Goal: Task Accomplishment & Management: Use online tool/utility

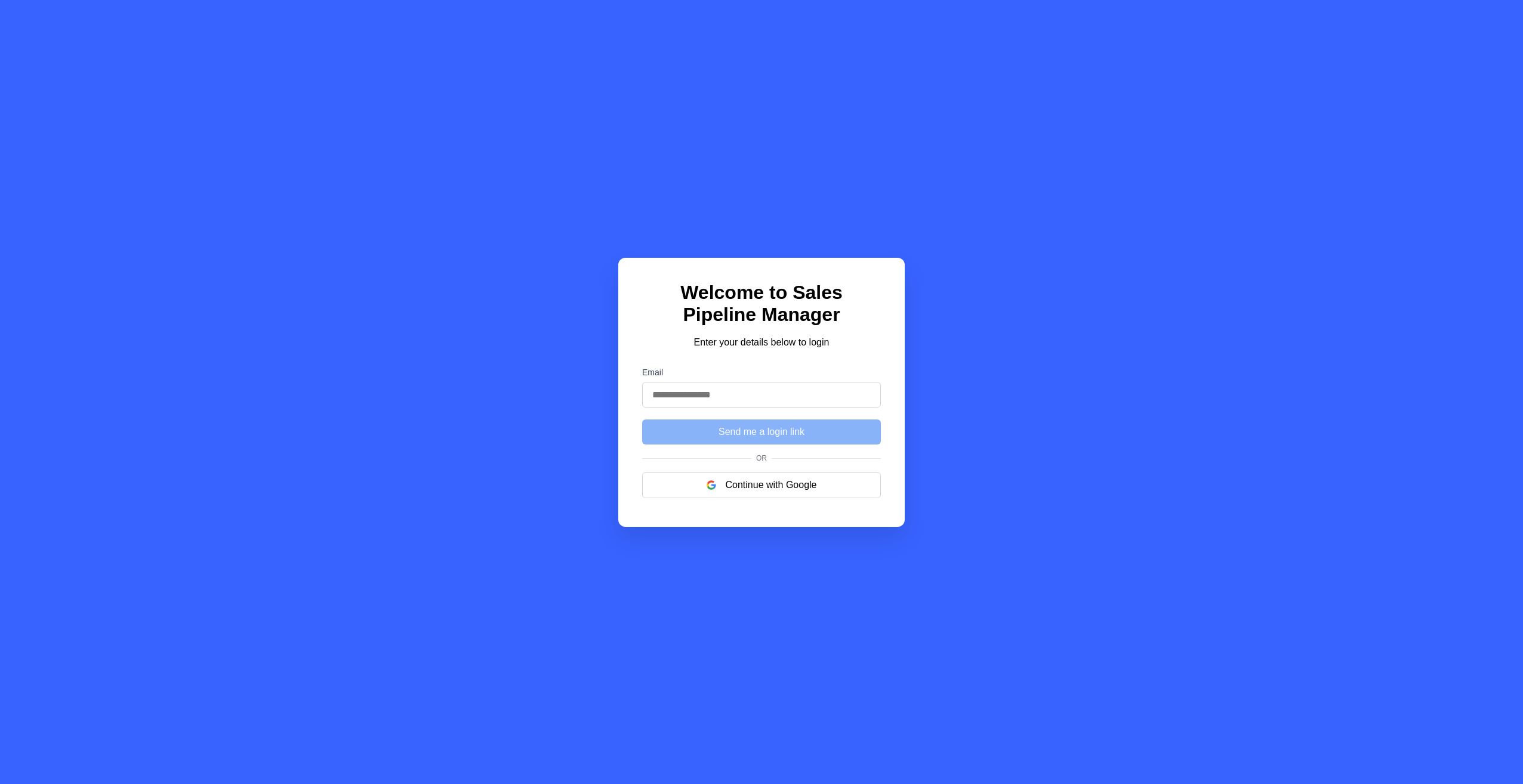
click at [738, 400] on input "Email" at bounding box center [761, 395] width 238 height 26
click at [763, 344] on p "Enter your details below to login" at bounding box center [761, 342] width 238 height 14
click at [757, 402] on input "Email" at bounding box center [761, 395] width 238 height 26
click at [916, 424] on div "Welcome to Sales Pipeline Manager Enter your details below to login Email Send …" at bounding box center [761, 392] width 1523 height 784
click at [796, 490] on button "Continue with Google" at bounding box center [761, 485] width 238 height 26
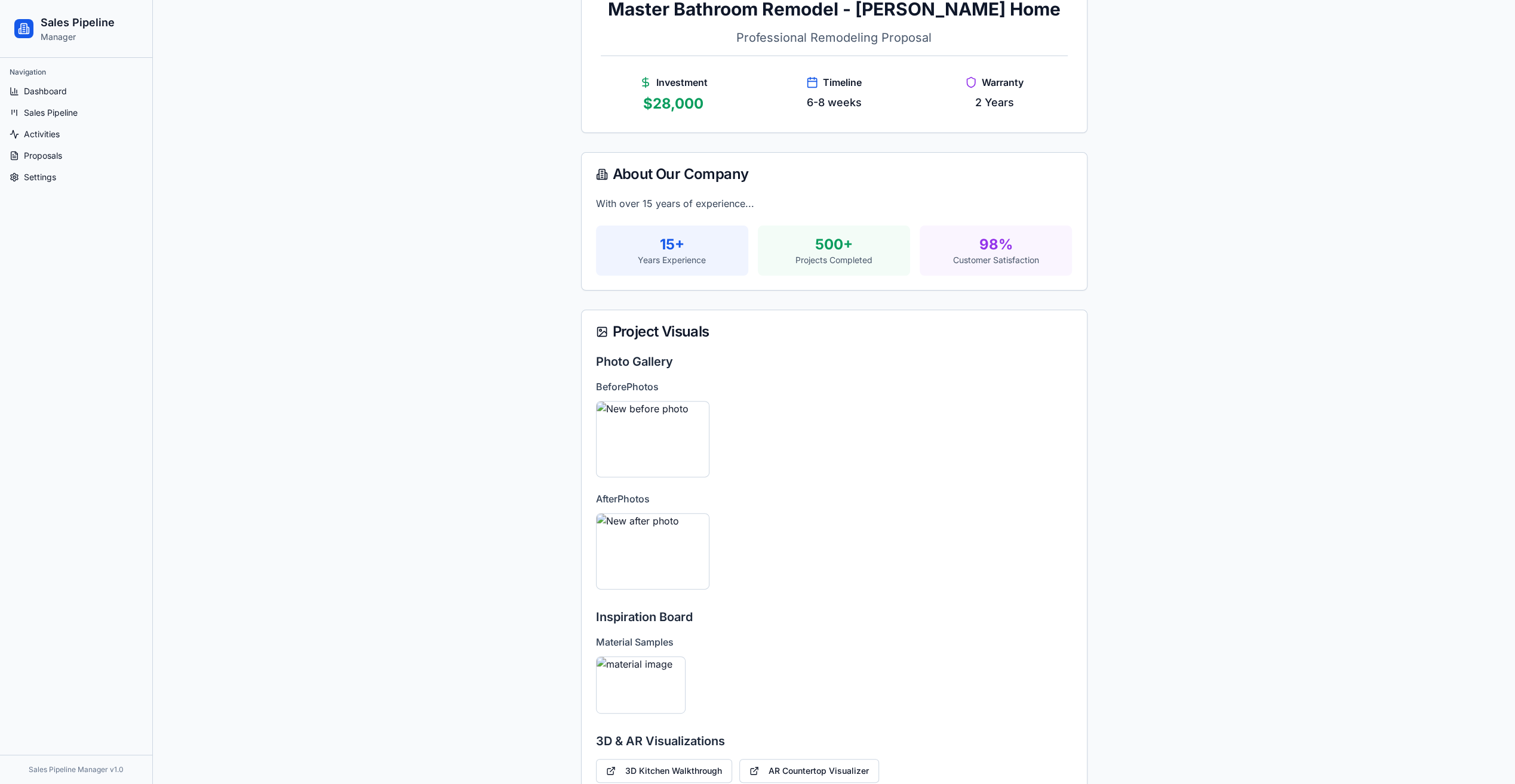
scroll to position [238, 0]
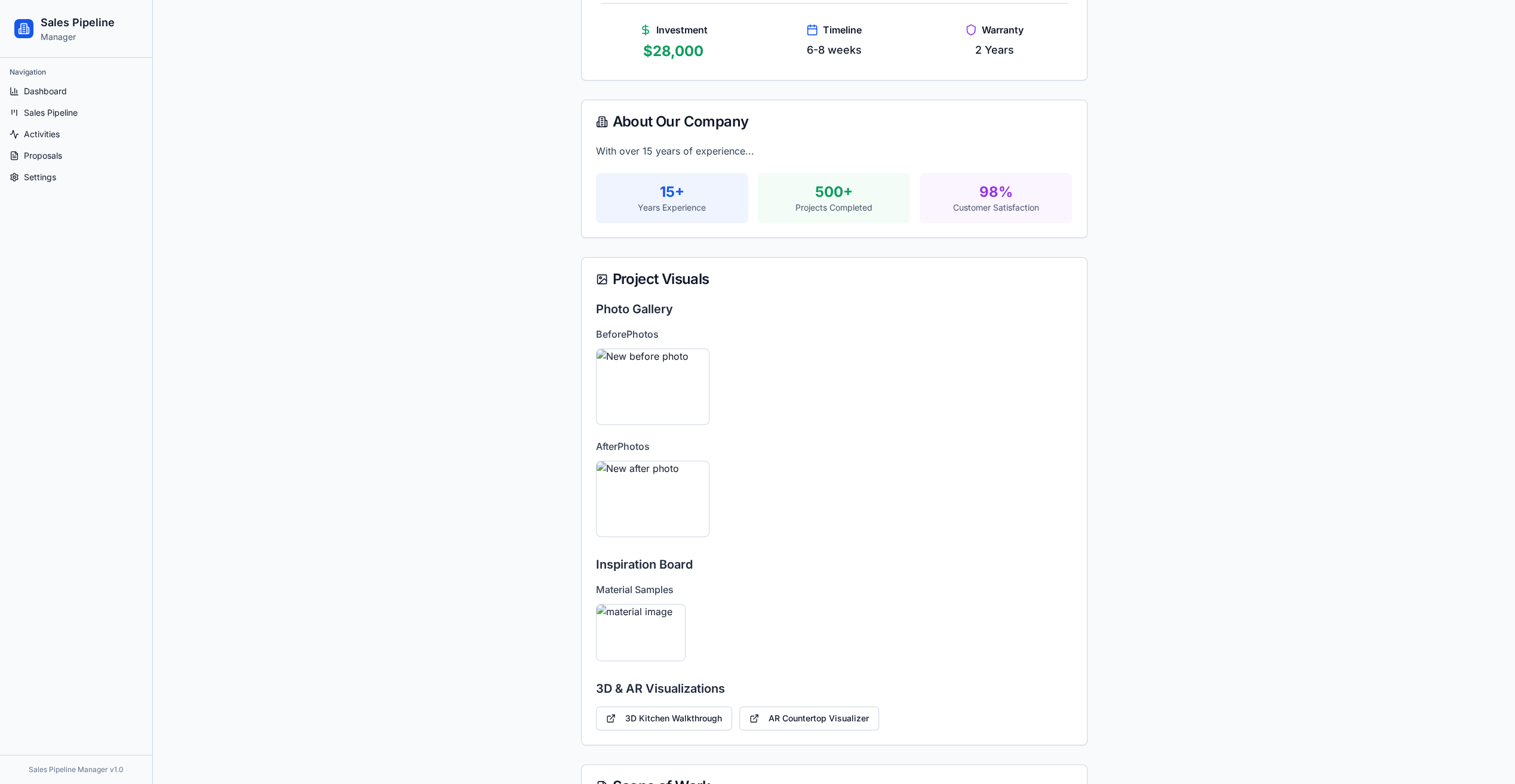
click at [669, 346] on div "before Photos New before photo" at bounding box center [834, 376] width 476 height 98
click at [670, 367] on img at bounding box center [653, 387] width 114 height 77
drag, startPoint x: 670, startPoint y: 369, endPoint x: 648, endPoint y: 402, distance: 39.7
click at [669, 370] on img at bounding box center [653, 387] width 114 height 77
click at [640, 408] on div "New before photo" at bounding box center [653, 415] width 114 height 19
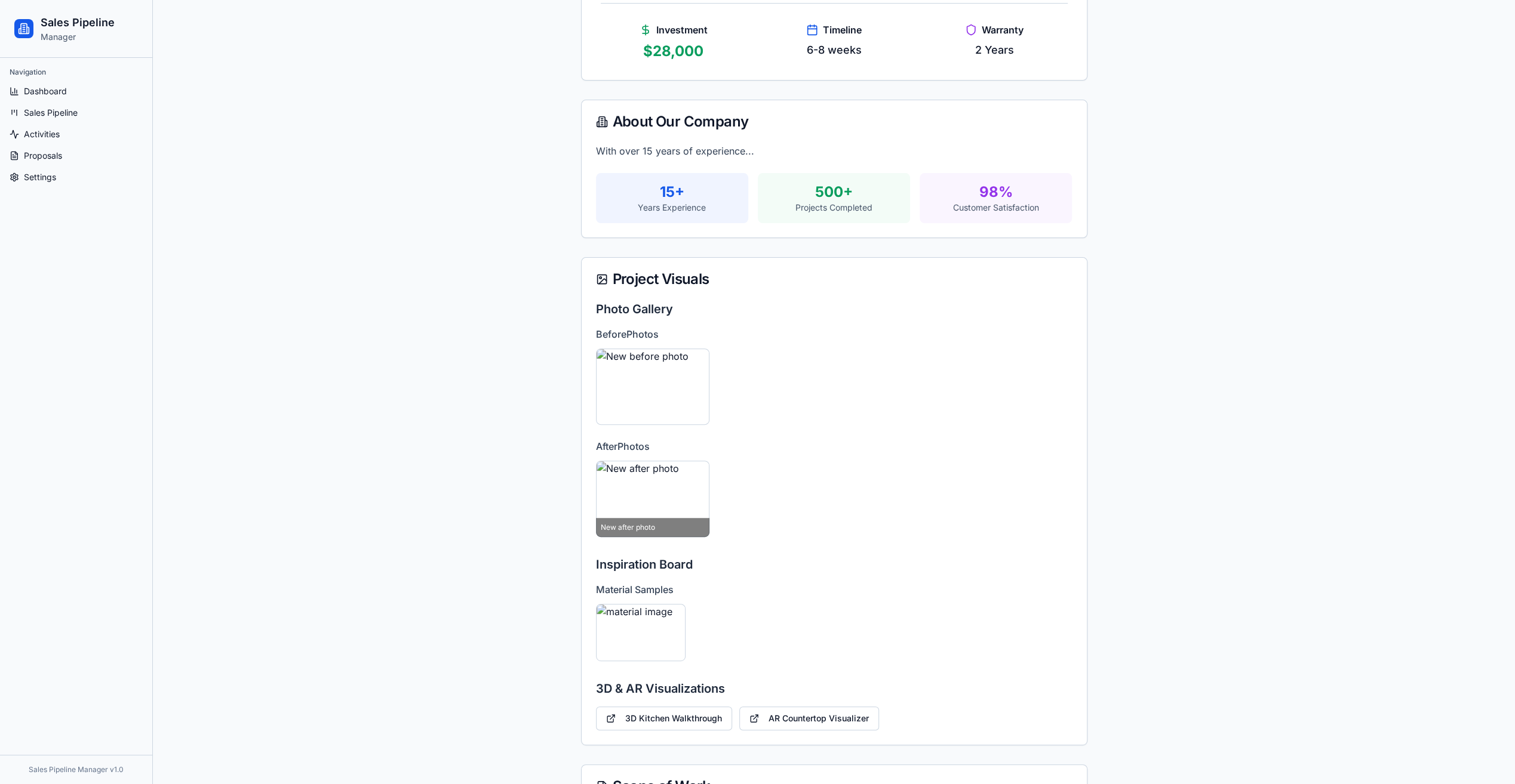
click at [648, 506] on img at bounding box center [653, 498] width 114 height 77
click at [626, 608] on img at bounding box center [640, 633] width 90 height 57
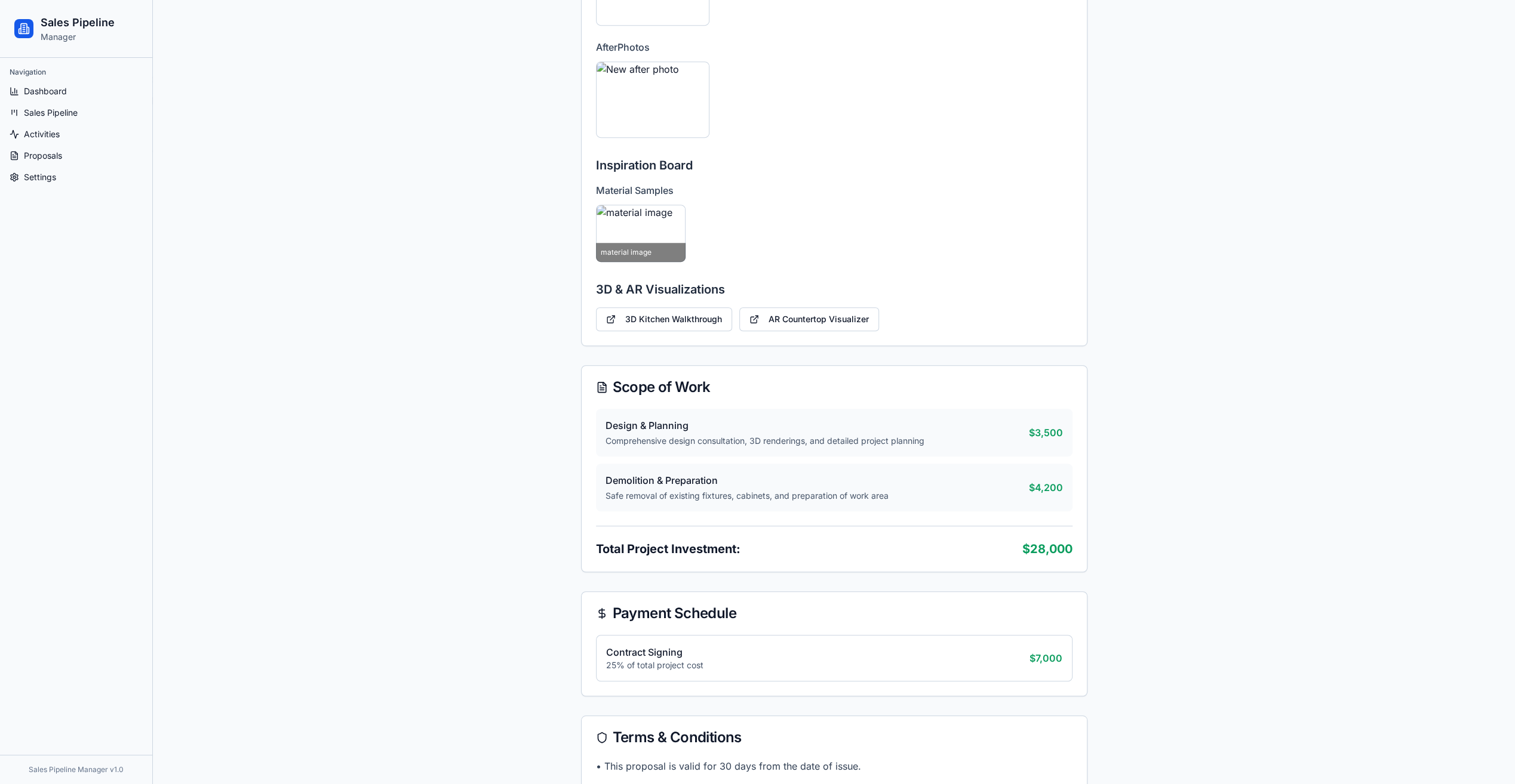
scroll to position [657, 0]
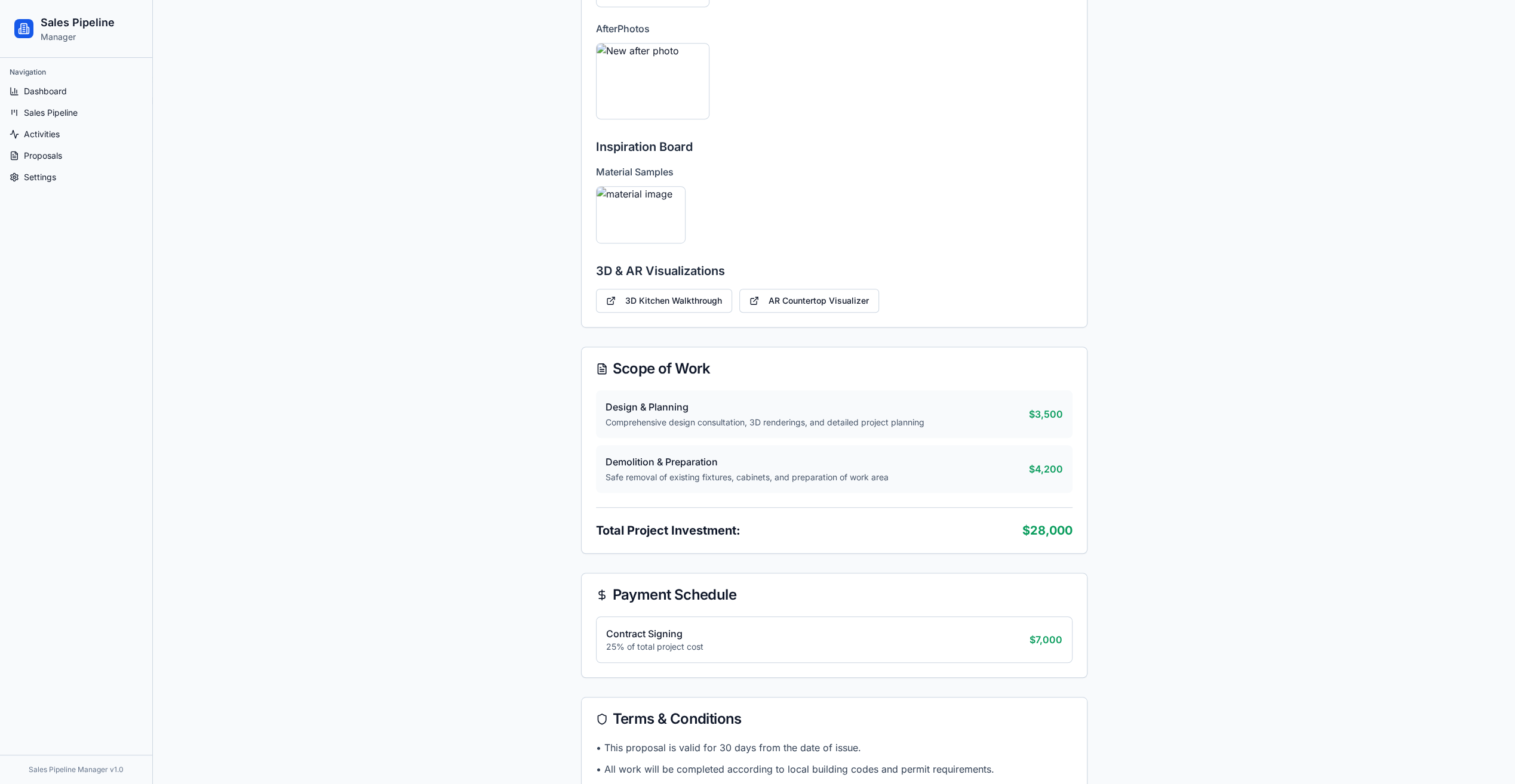
drag, startPoint x: 664, startPoint y: 135, endPoint x: 662, endPoint y: 123, distance: 12.2
click at [664, 135] on div "Photo Gallery before Photos New before photo after Photos New after photo Inspi…" at bounding box center [834, 105] width 505 height 444
click at [659, 113] on div "New after photo" at bounding box center [653, 110] width 114 height 19
click at [658, 113] on div "New after photo" at bounding box center [653, 110] width 114 height 19
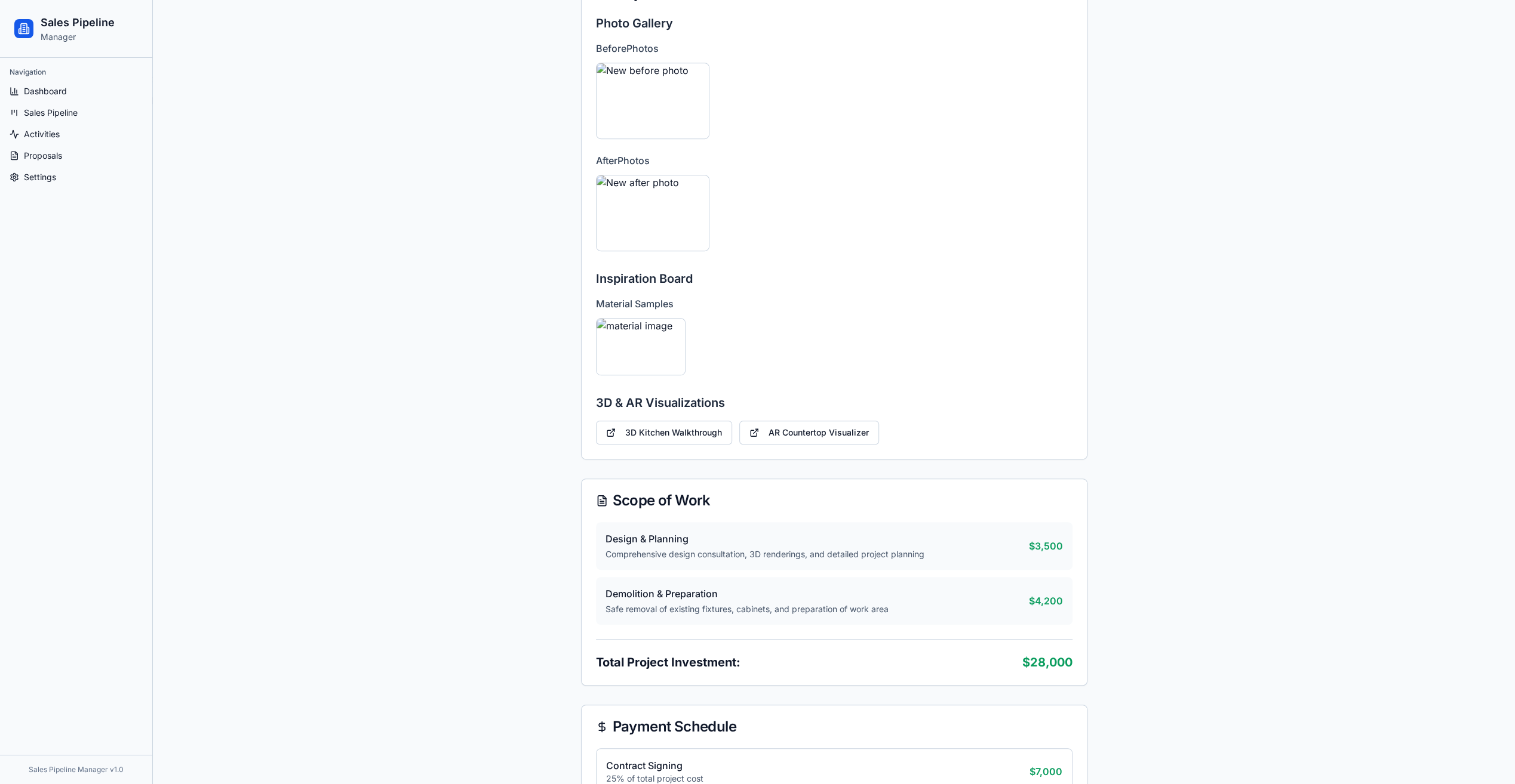
scroll to position [358, 0]
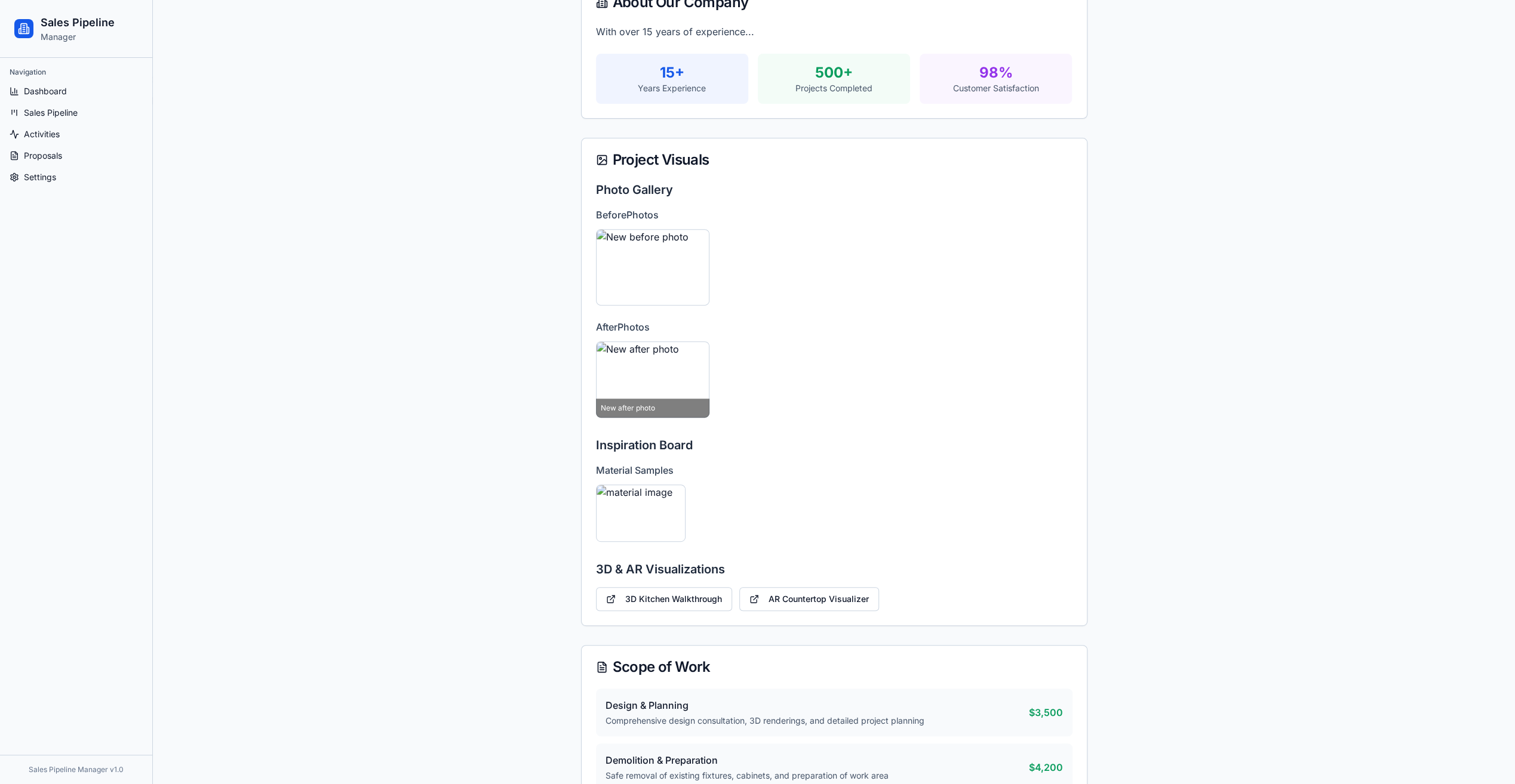
click at [659, 382] on img at bounding box center [653, 379] width 114 height 77
click at [646, 408] on div "New after photo" at bounding box center [653, 408] width 114 height 19
click at [664, 278] on img at bounding box center [653, 267] width 114 height 77
click at [666, 261] on img at bounding box center [653, 267] width 114 height 77
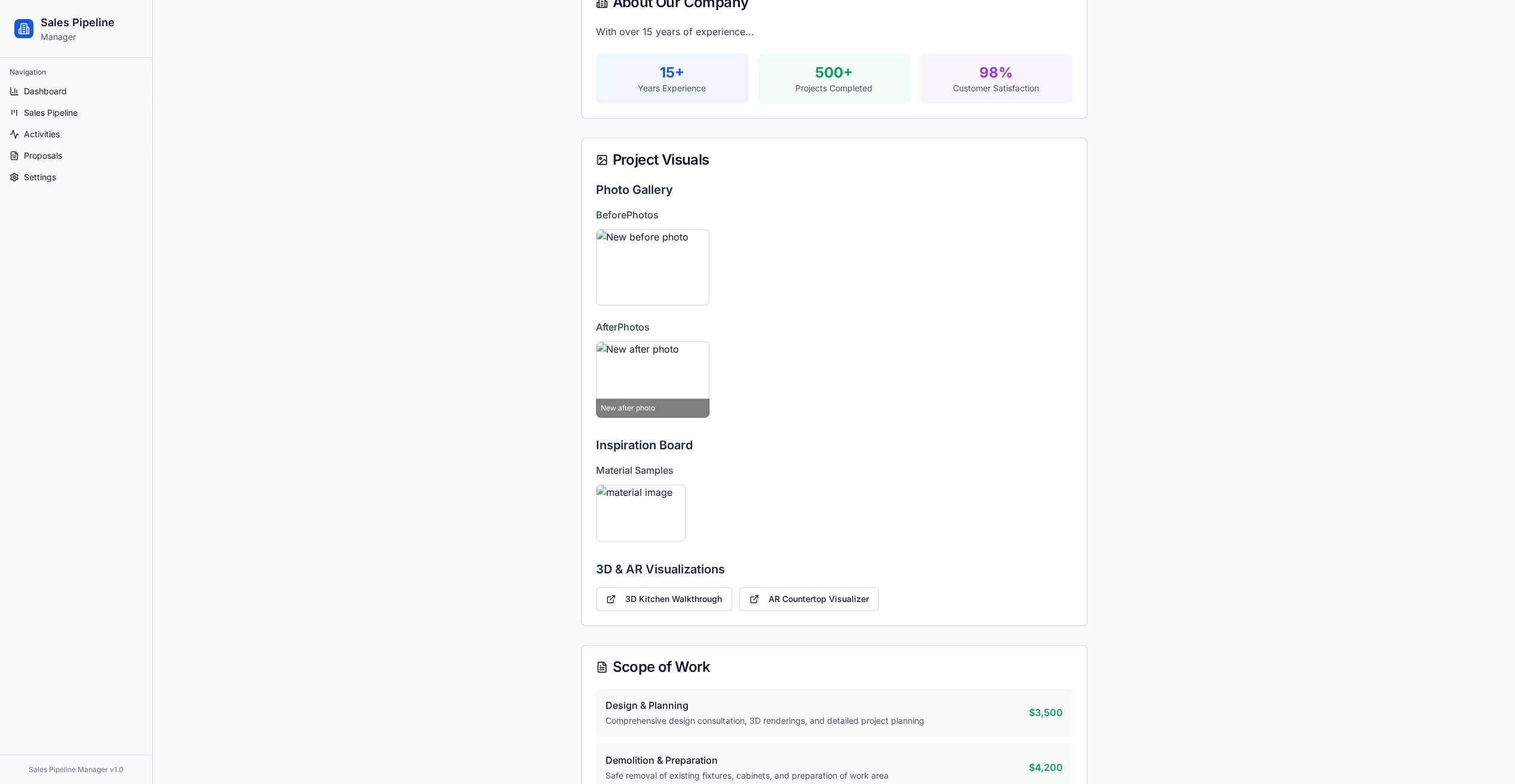
click at [665, 379] on img at bounding box center [653, 379] width 114 height 77
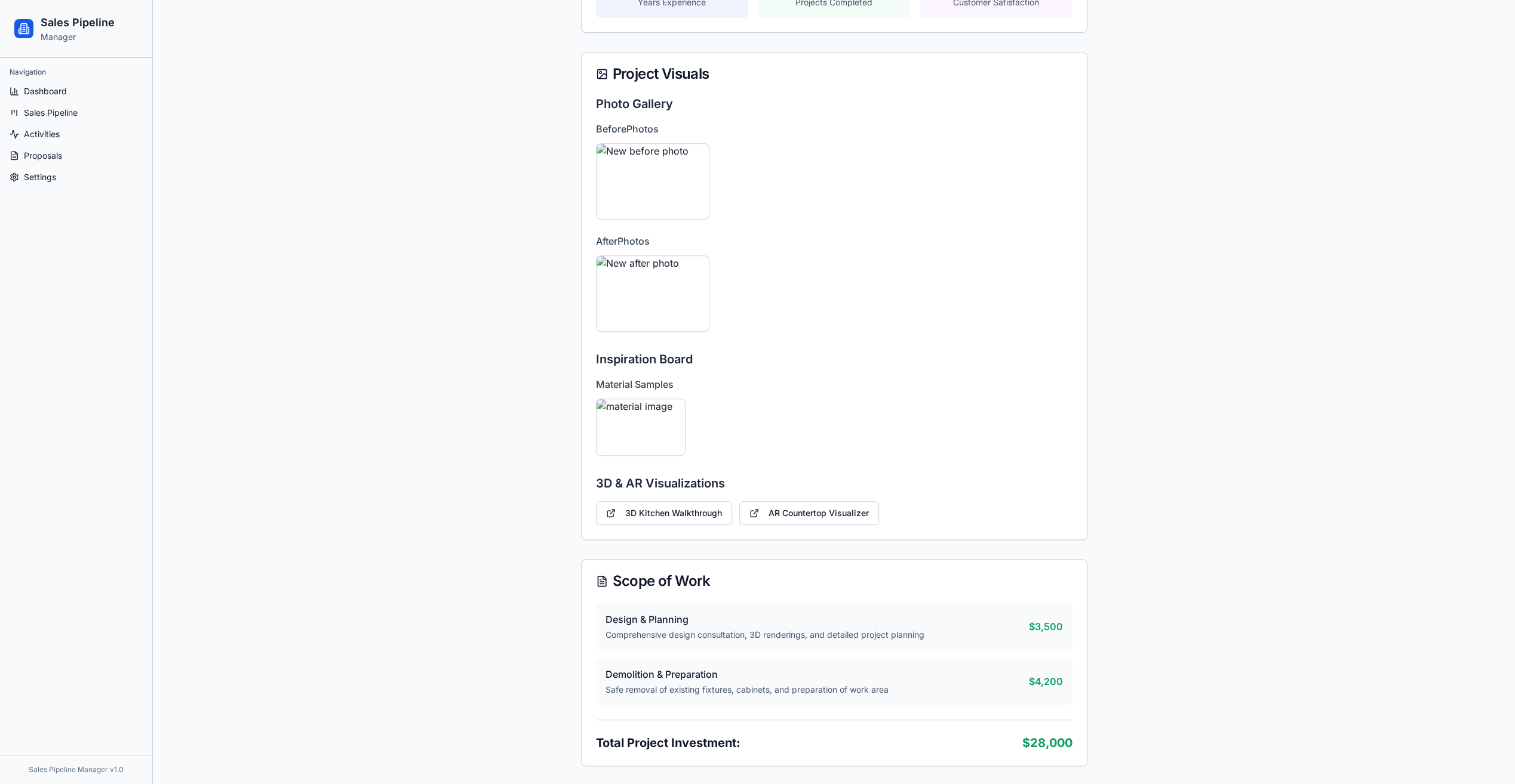
scroll to position [537, 0]
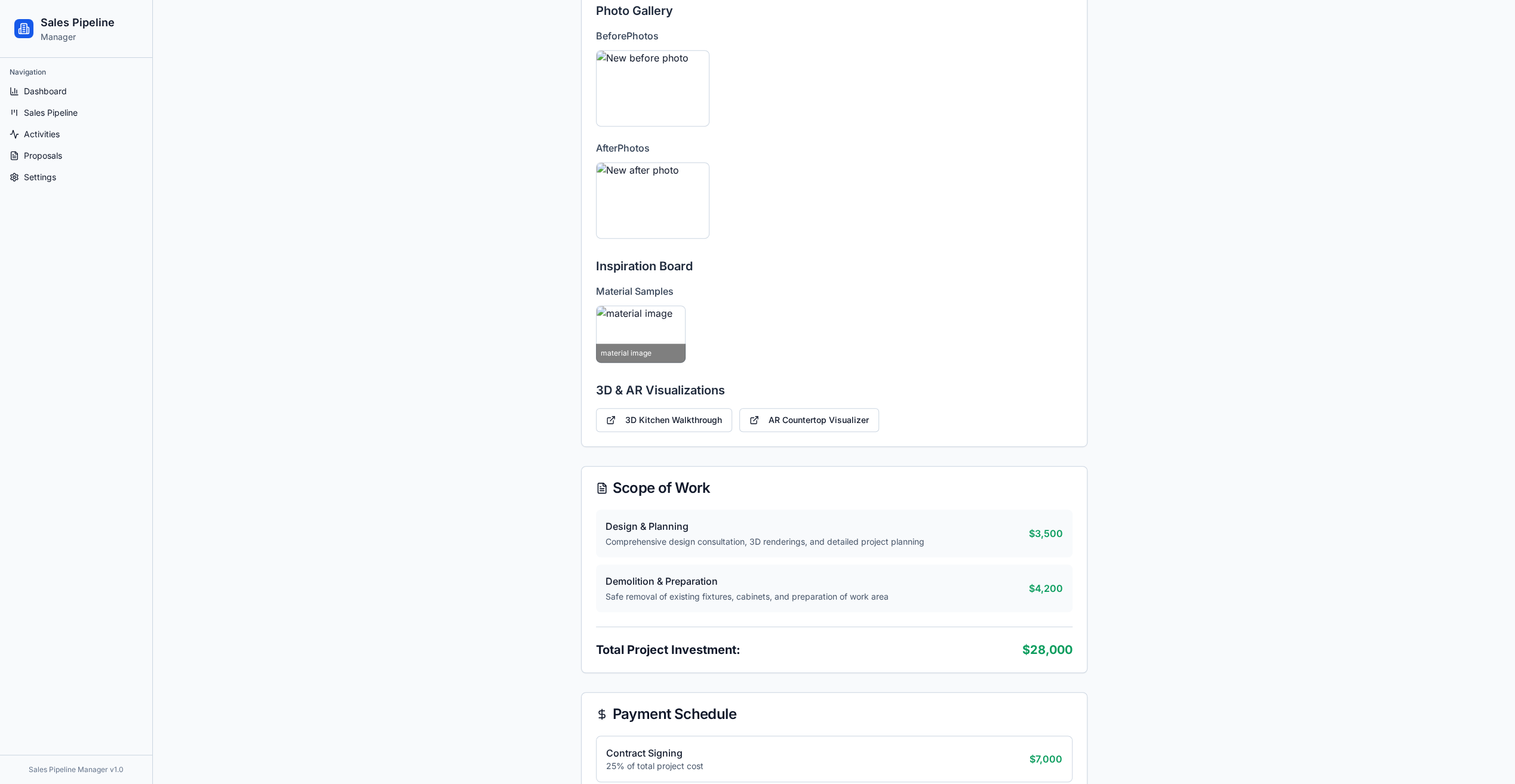
click at [657, 341] on img at bounding box center [640, 334] width 90 height 57
